Goal: Task Accomplishment & Management: Complete application form

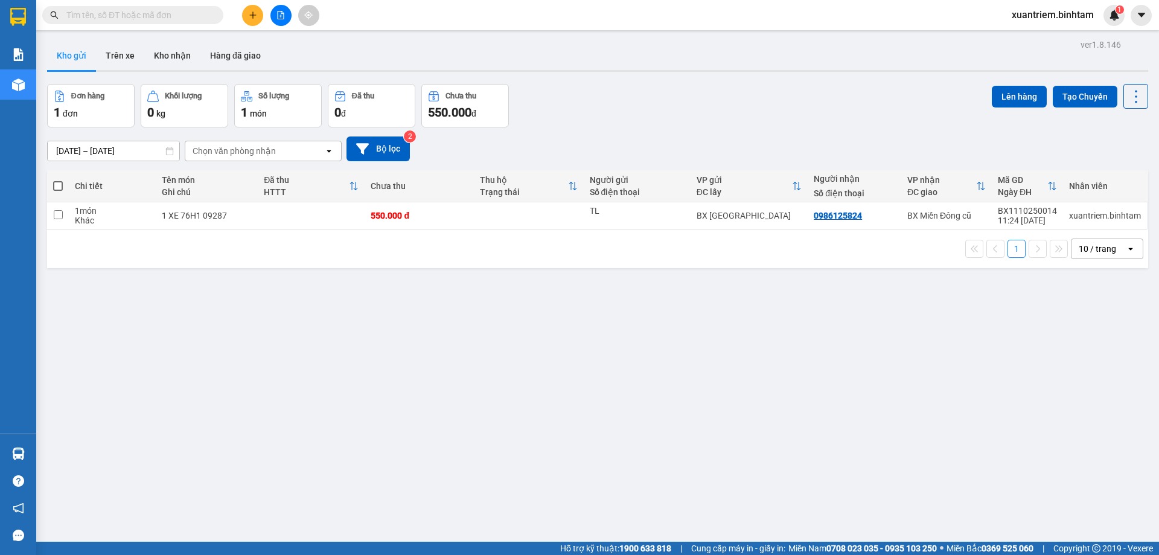
click at [238, 6] on div at bounding box center [280, 15] width 91 height 21
click at [245, 11] on button at bounding box center [252, 15] width 21 height 21
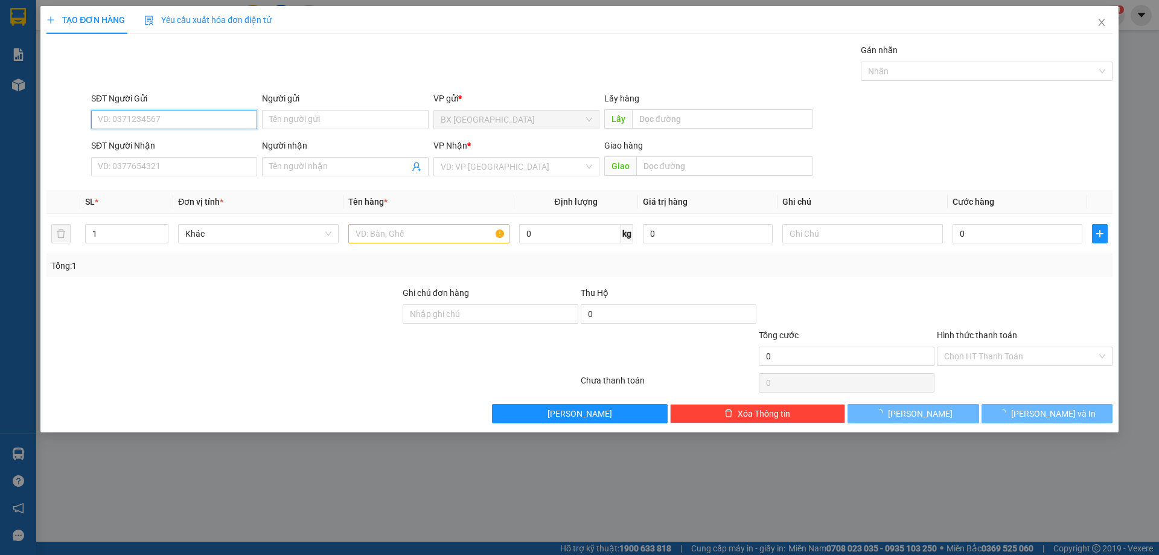
drag, startPoint x: 176, startPoint y: 117, endPoint x: 168, endPoint y: 116, distance: 7.9
click at [175, 117] on input "SĐT Người Gửi" at bounding box center [174, 119] width 166 height 19
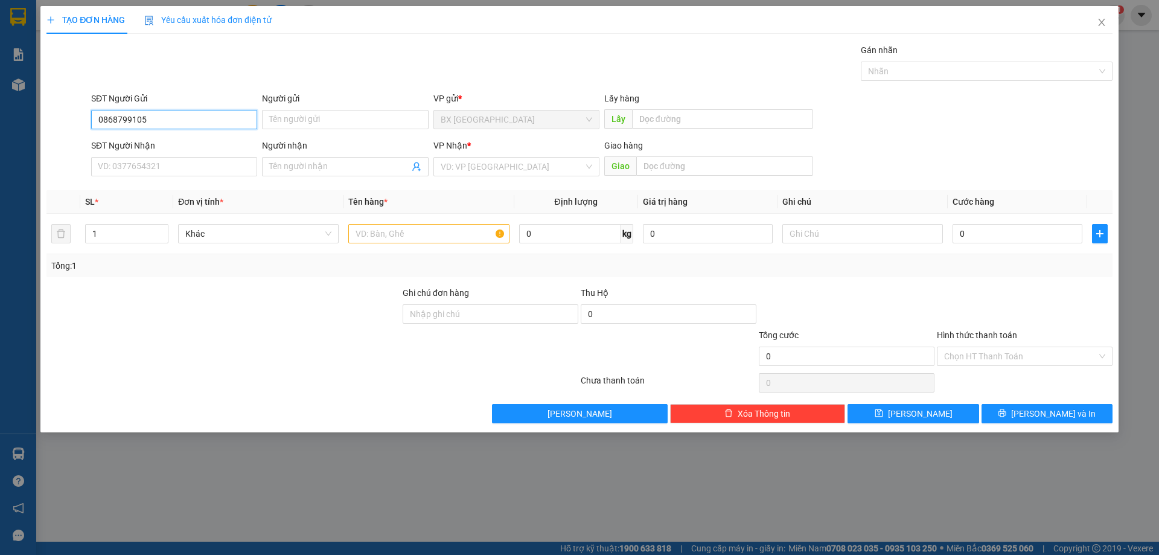
drag, startPoint x: 186, startPoint y: 115, endPoint x: 182, endPoint y: 146, distance: 31.1
click at [186, 122] on input "0868799105" at bounding box center [174, 119] width 166 height 19
type input "0868799105"
click at [185, 171] on input "SĐT Người Nhận" at bounding box center [174, 166] width 166 height 19
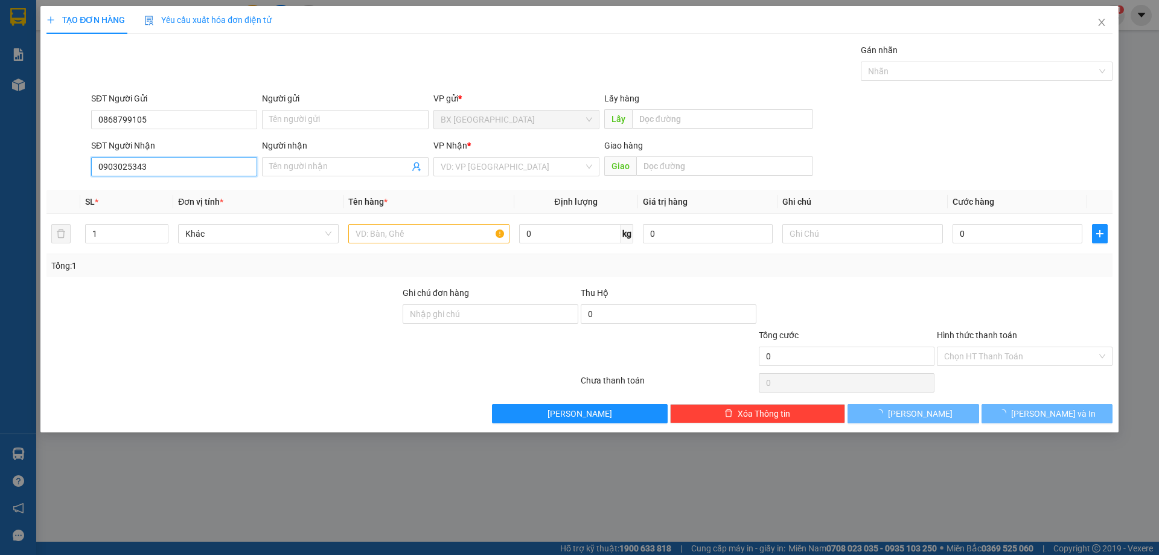
type input "0903025343"
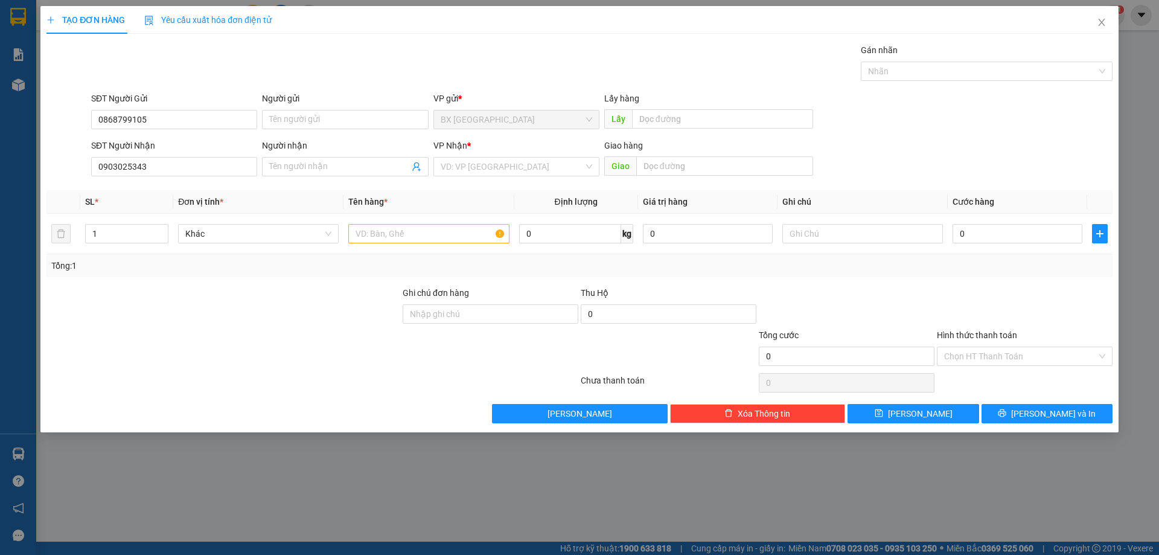
click at [193, 145] on div "SĐT Người Nhận" at bounding box center [174, 145] width 166 height 13
click at [193, 157] on input "0903025343" at bounding box center [174, 166] width 166 height 19
click at [187, 174] on input "0903025343" at bounding box center [174, 166] width 166 height 19
click at [482, 176] on div "VD: VP [GEOGRAPHIC_DATA]" at bounding box center [516, 166] width 166 height 19
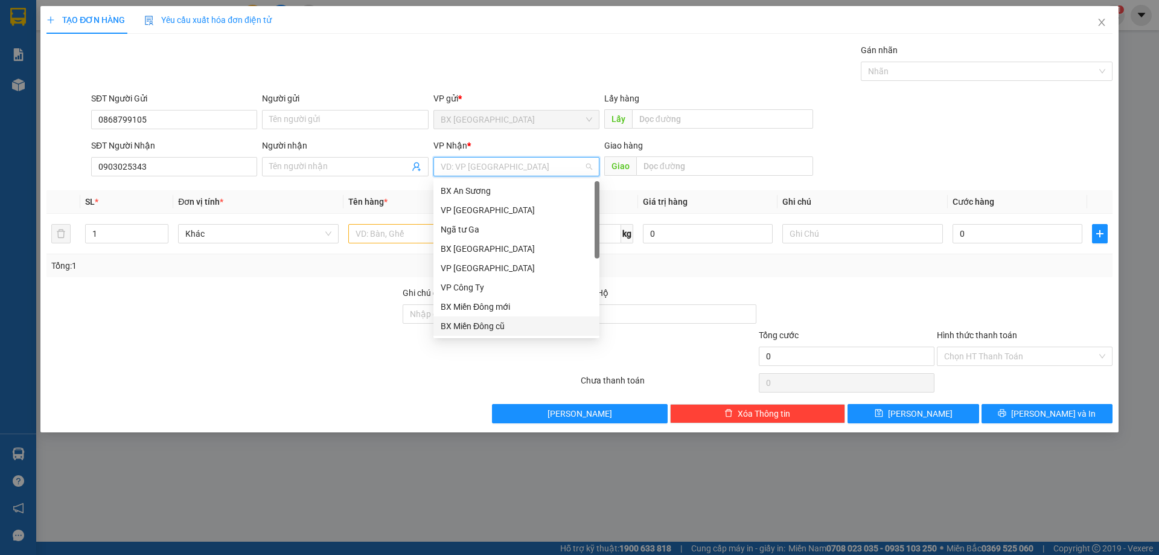
drag, startPoint x: 494, startPoint y: 321, endPoint x: 480, endPoint y: 300, distance: 24.8
click at [494, 318] on div "BX Miền Đông cũ" at bounding box center [516, 325] width 166 height 19
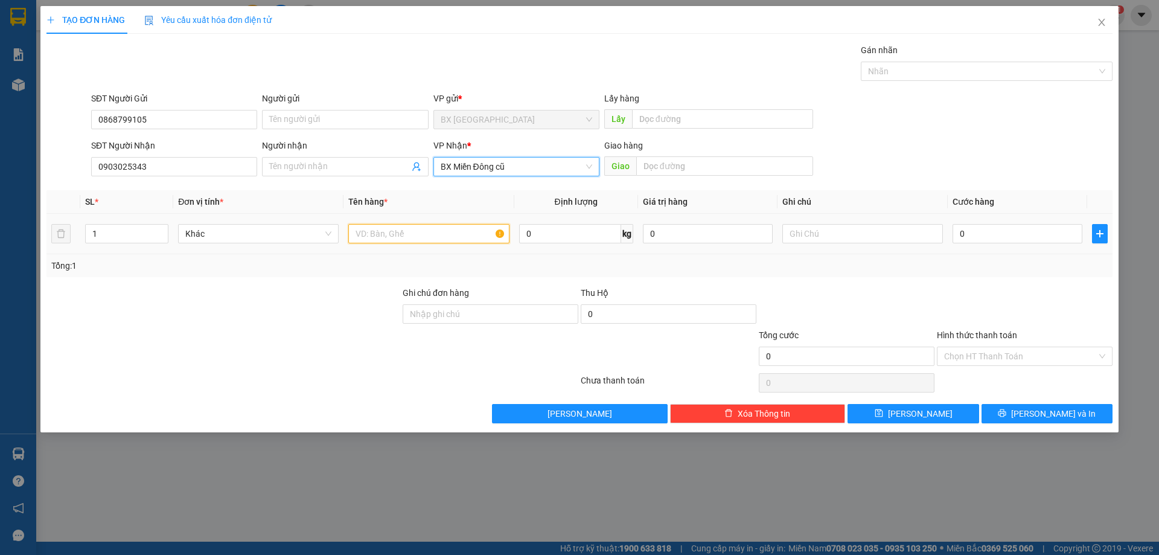
click at [433, 232] on input "text" at bounding box center [428, 233] width 161 height 19
type input "1 bao"
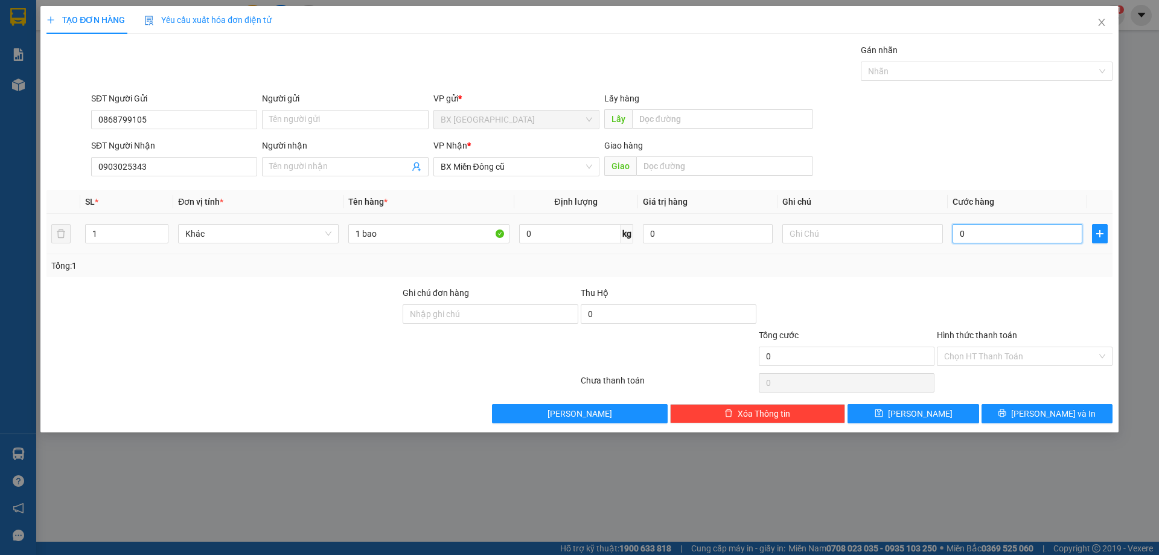
click at [1018, 232] on input "0" at bounding box center [1018, 233] width 130 height 19
type input "7"
type input "70"
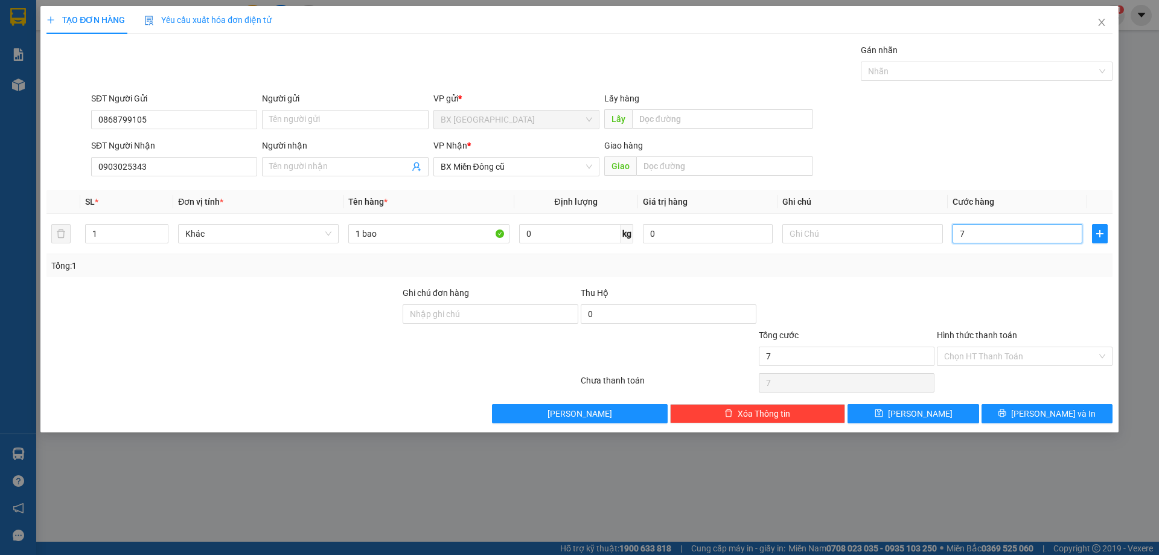
type input "70"
type input "700"
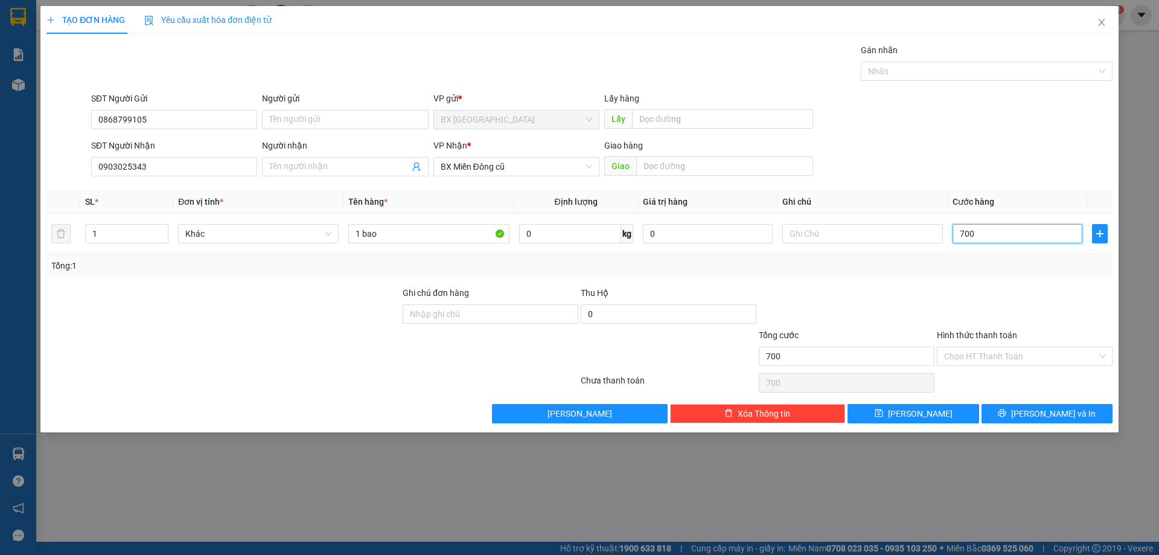
type input "7.000"
type input "70.000"
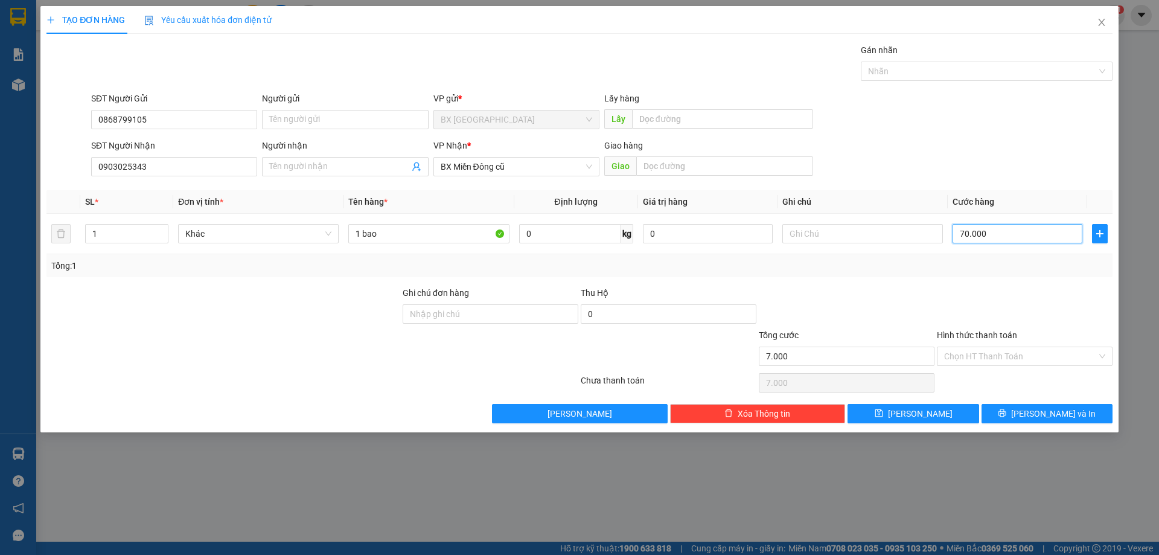
type input "70.000"
click at [1064, 406] on button "[PERSON_NAME] và In" at bounding box center [1047, 413] width 131 height 19
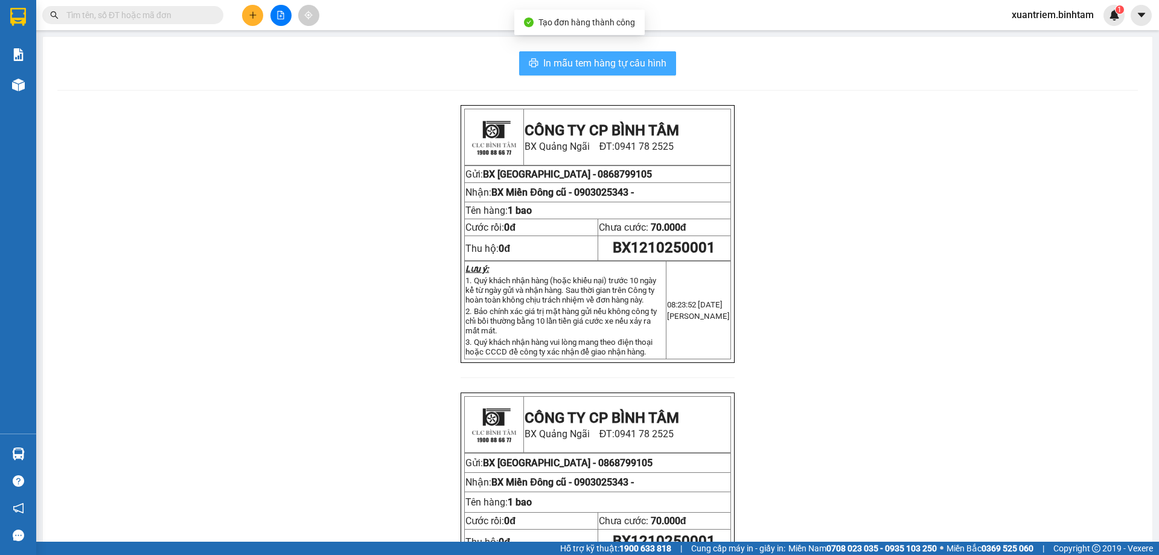
click at [621, 66] on span "In mẫu tem hàng tự cấu hình" at bounding box center [604, 63] width 123 height 15
click at [166, 19] on input "text" at bounding box center [137, 14] width 142 height 13
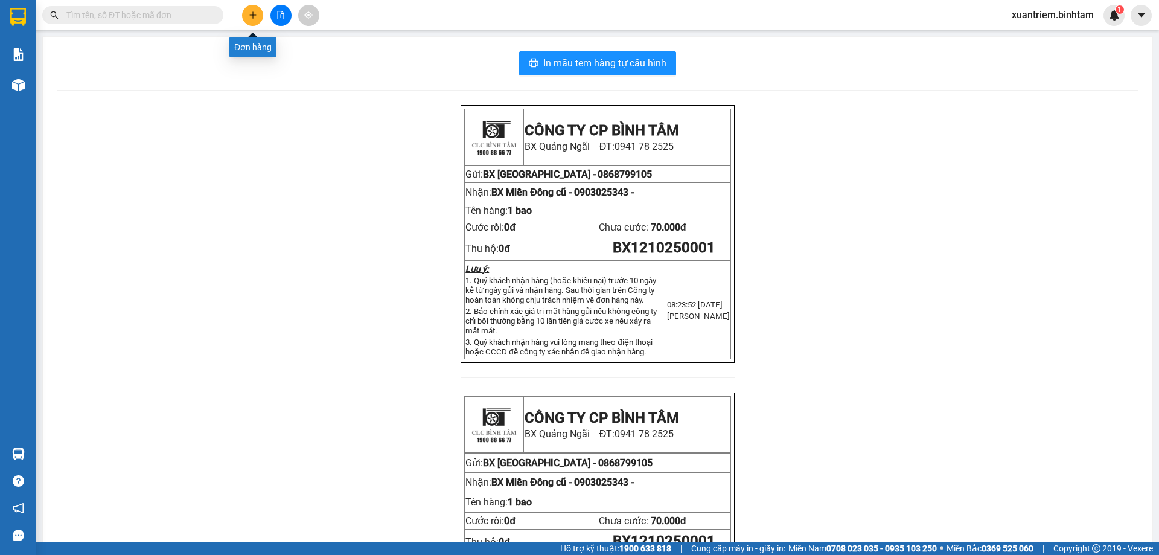
click at [249, 16] on icon "plus" at bounding box center [253, 15] width 8 height 8
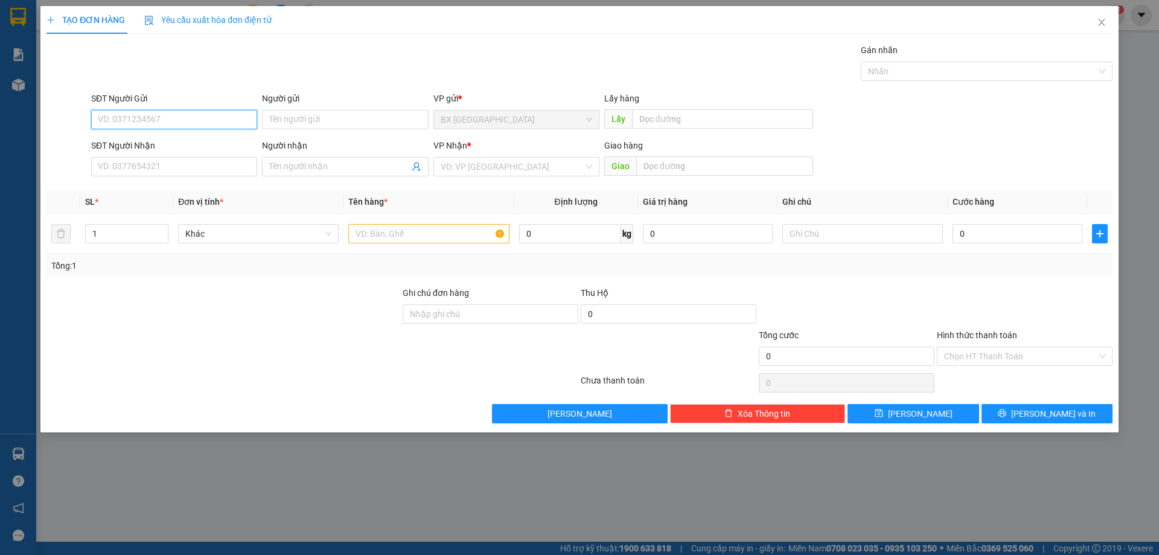
click at [159, 118] on input "SĐT Người Gửi" at bounding box center [174, 119] width 166 height 19
click at [1101, 24] on icon "close" at bounding box center [1101, 22] width 7 height 7
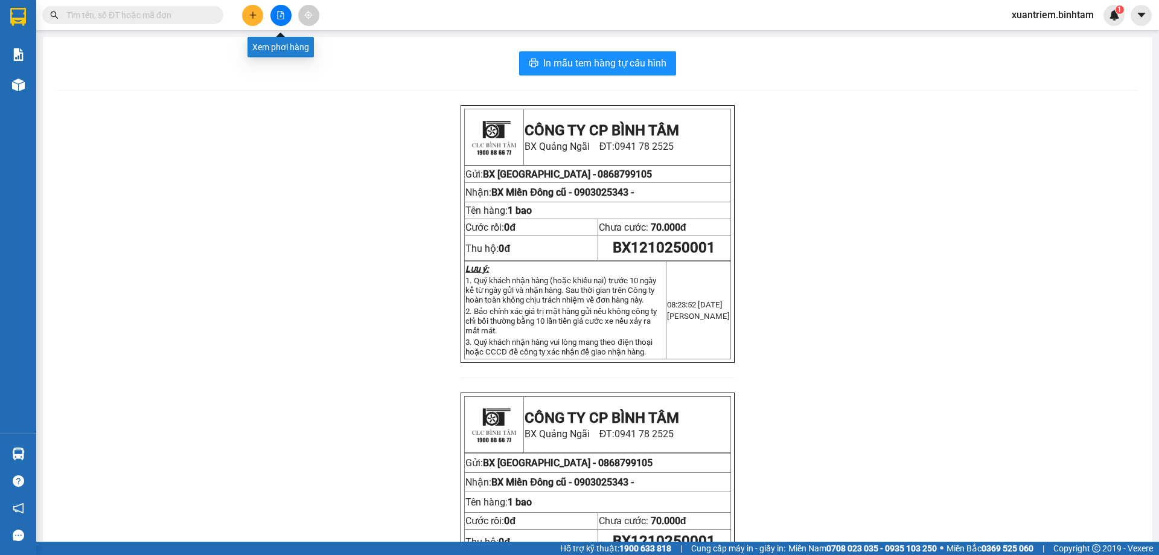
click at [278, 20] on button at bounding box center [280, 15] width 21 height 21
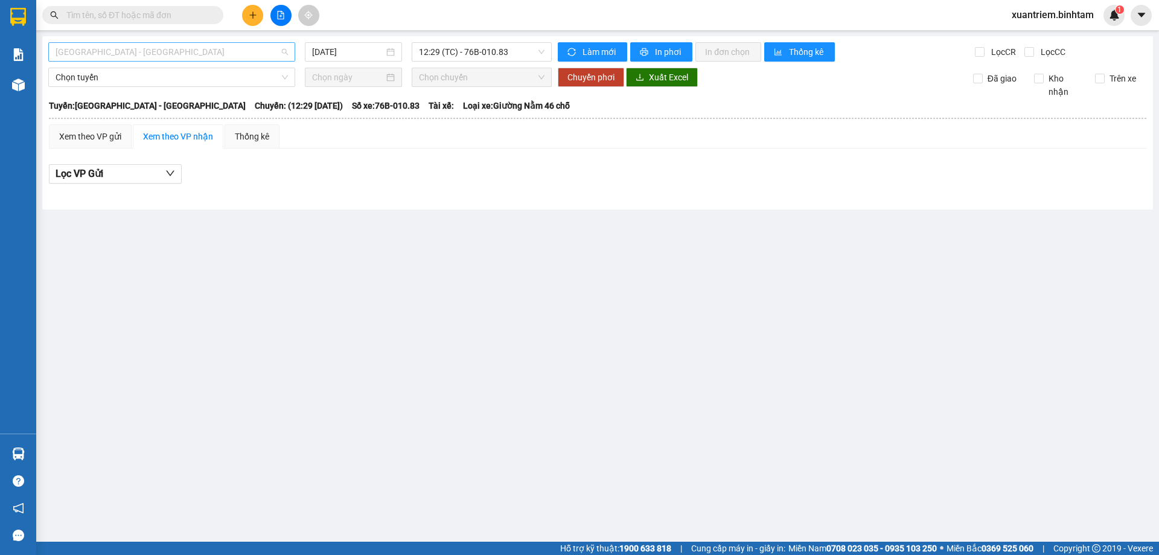
click at [167, 51] on span "[GEOGRAPHIC_DATA] - [GEOGRAPHIC_DATA]" at bounding box center [172, 52] width 232 height 18
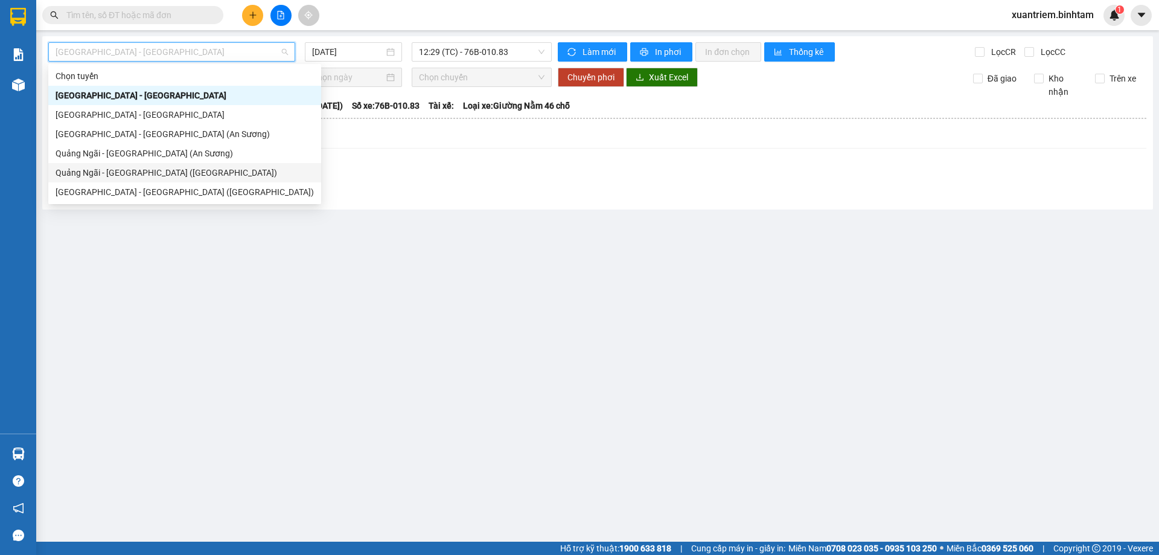
click at [145, 172] on div "Quảng Ngãi - [GEOGRAPHIC_DATA] ([GEOGRAPHIC_DATA])" at bounding box center [185, 172] width 258 height 13
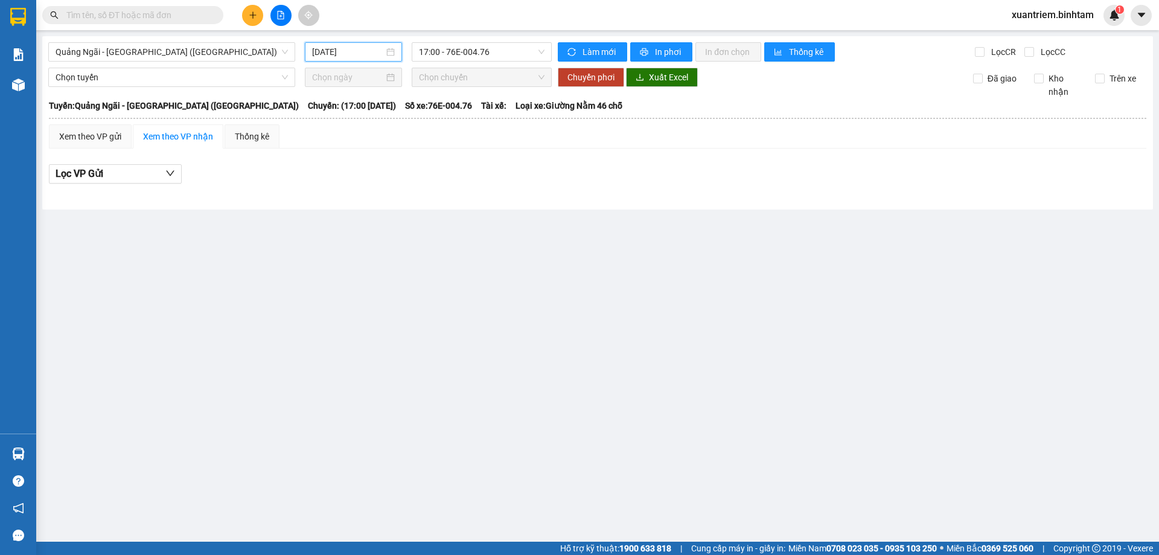
click at [362, 55] on input "[DATE]" at bounding box center [348, 51] width 72 height 13
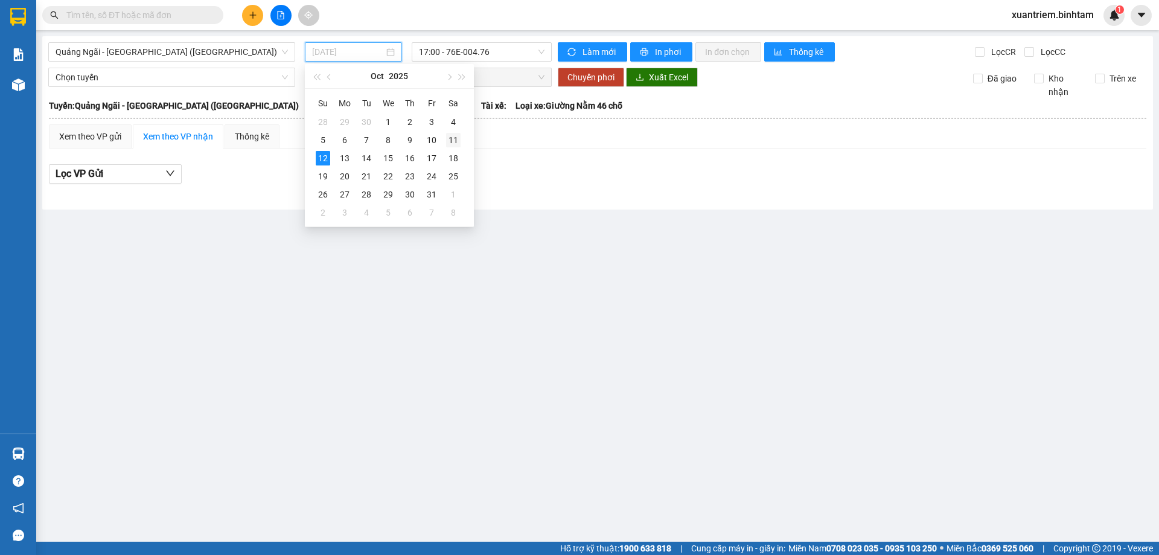
click at [453, 138] on div "11" at bounding box center [453, 140] width 14 height 14
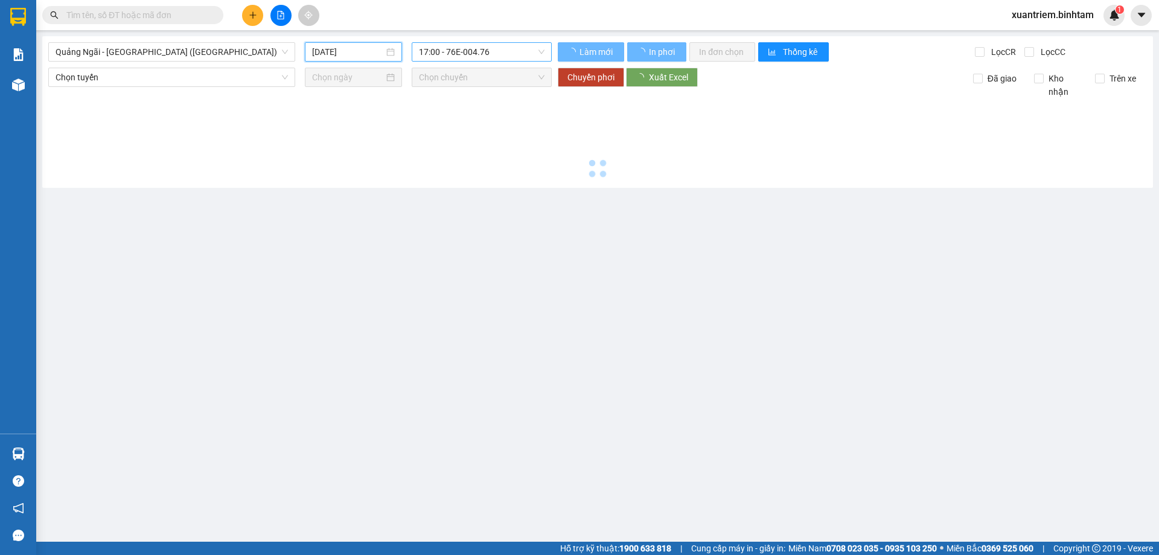
type input "[DATE]"
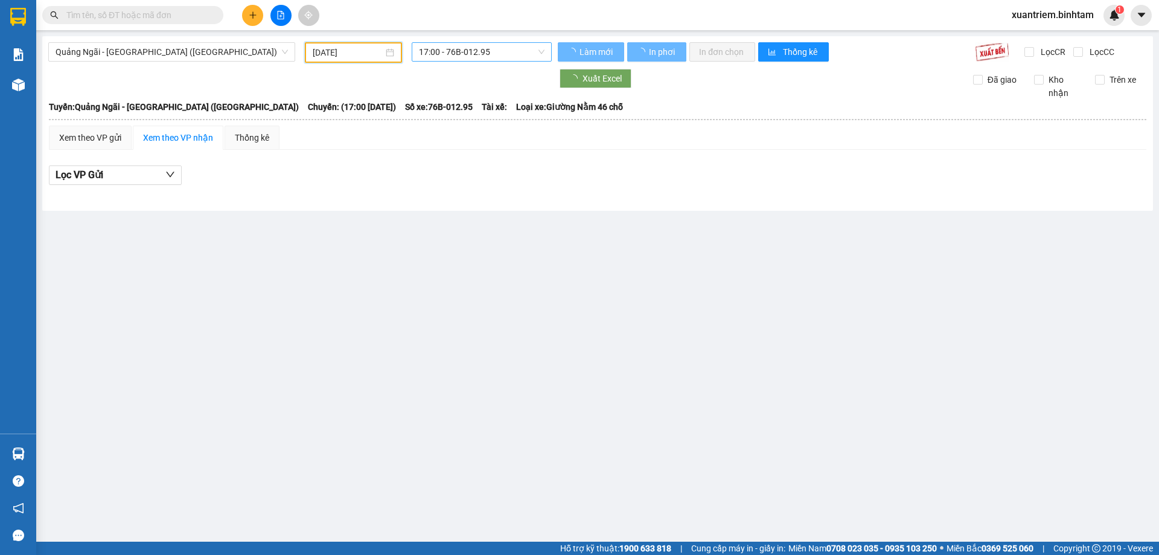
click at [504, 56] on span "17:00 - 76B-012.95" at bounding box center [482, 52] width 126 height 18
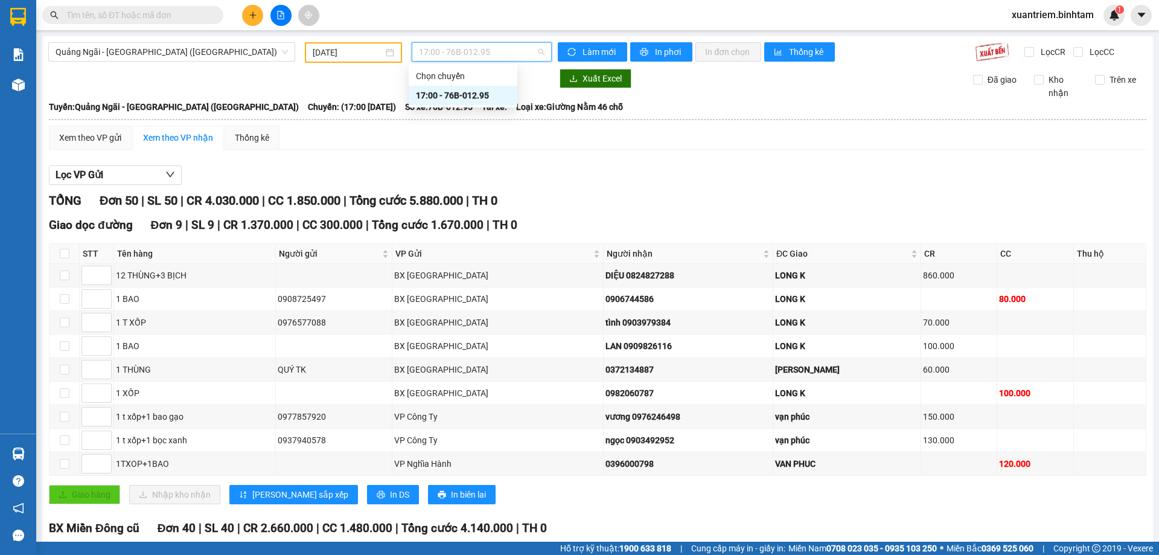
click at [468, 98] on div "17:00 - 76B-012.95" at bounding box center [463, 95] width 94 height 13
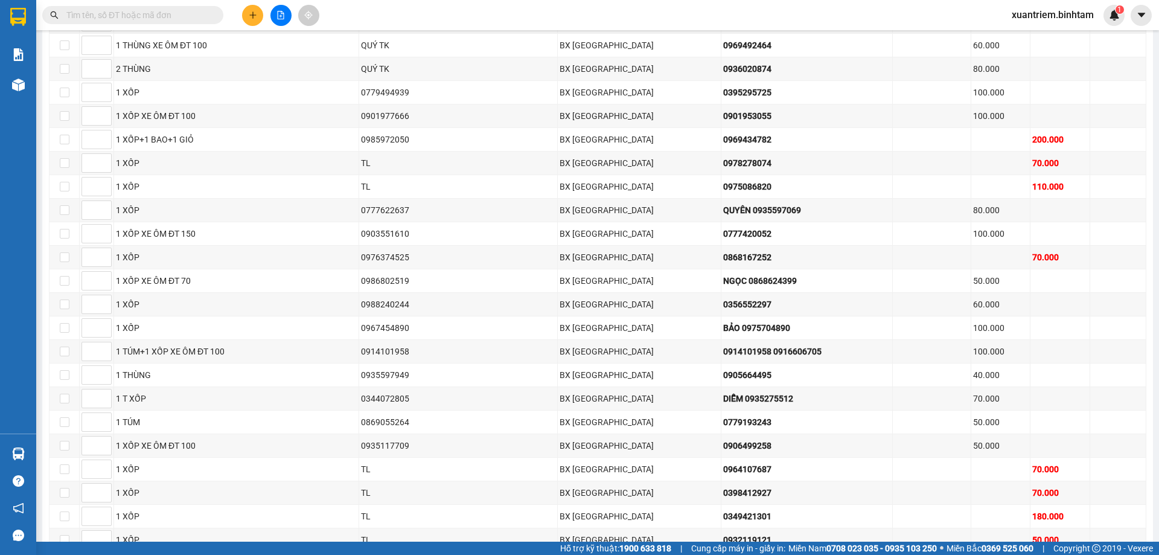
scroll to position [423, 0]
